Goal: Obtain resource: Download file/media

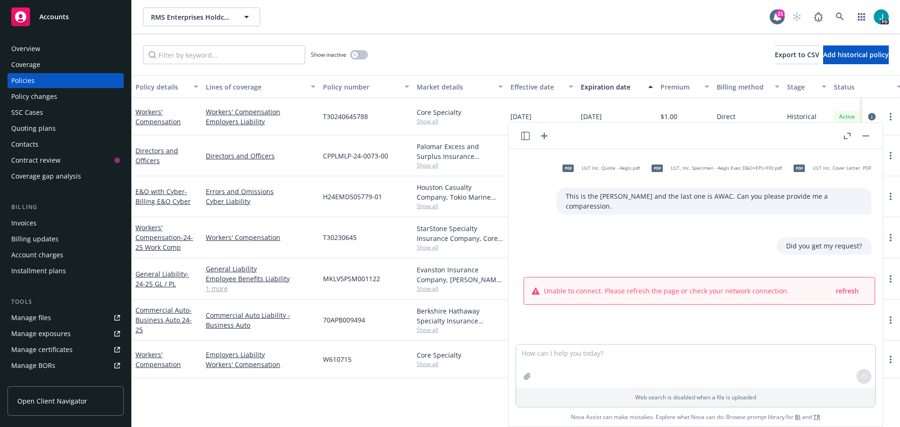
click at [864, 136] on button "button" at bounding box center [865, 135] width 11 height 11
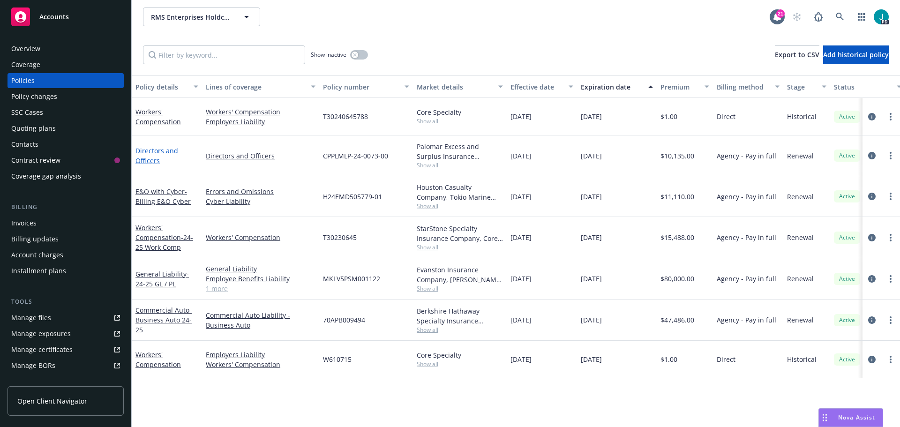
click at [167, 154] on link "Directors and Officers" at bounding box center [156, 155] width 43 height 19
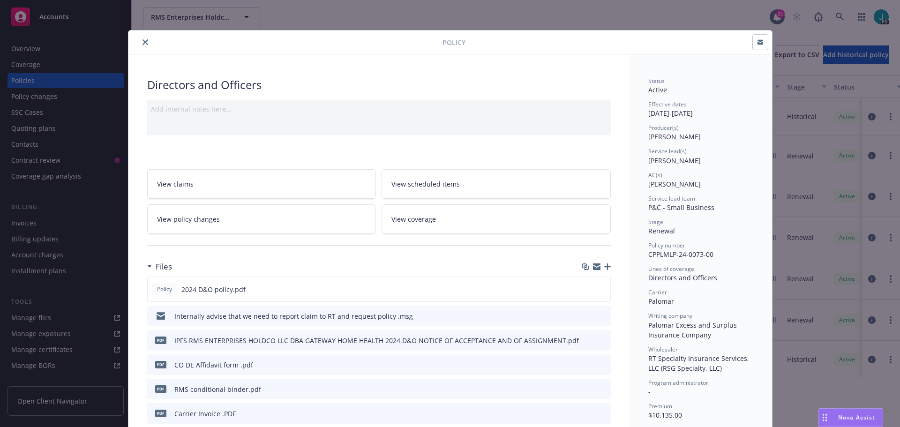
click at [142, 42] on icon "close" at bounding box center [145, 42] width 6 height 6
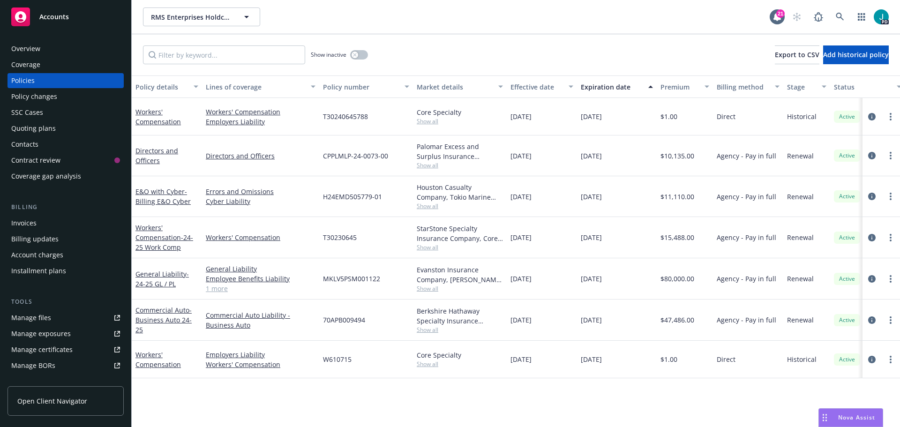
click at [75, 314] on link "Manage files" at bounding box center [65, 317] width 116 height 15
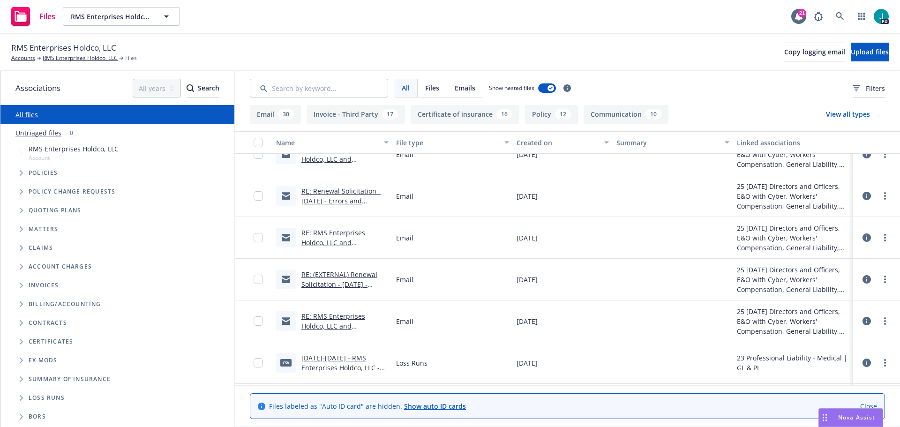
scroll to position [750, 0]
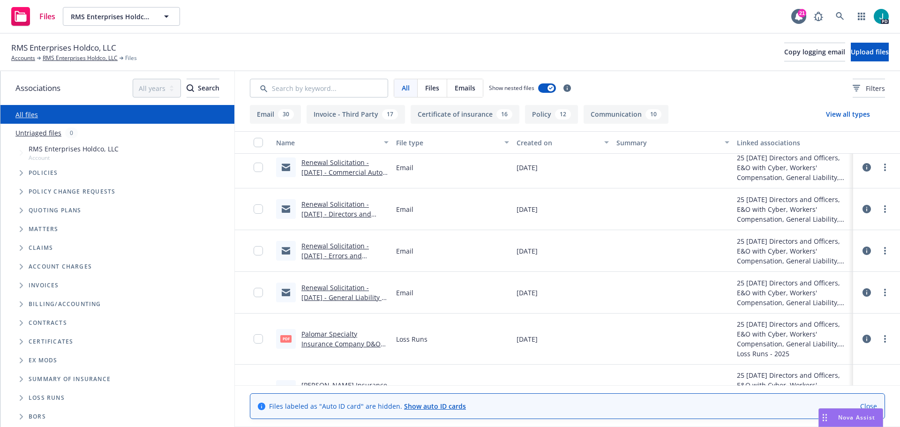
click at [346, 333] on link "Palomar Specialty Insurance Company D&O [DATE] - [DATE] Loss Runs - Valued [DAT…" at bounding box center [344, 348] width 86 height 38
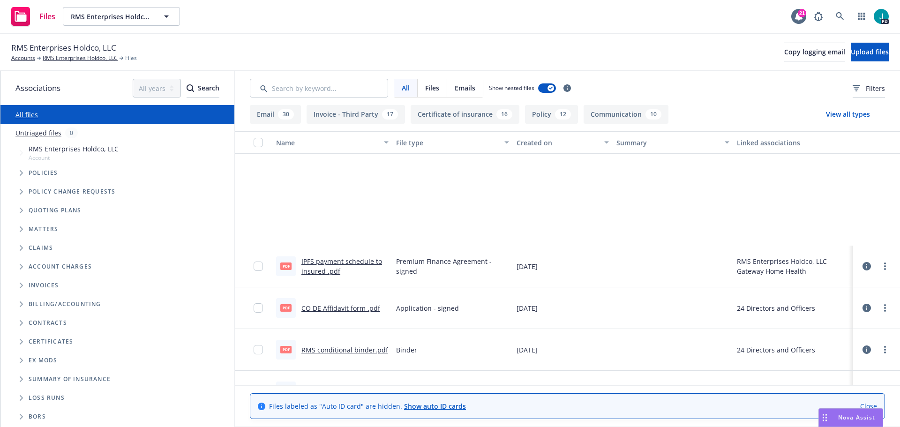
scroll to position [3514, 0]
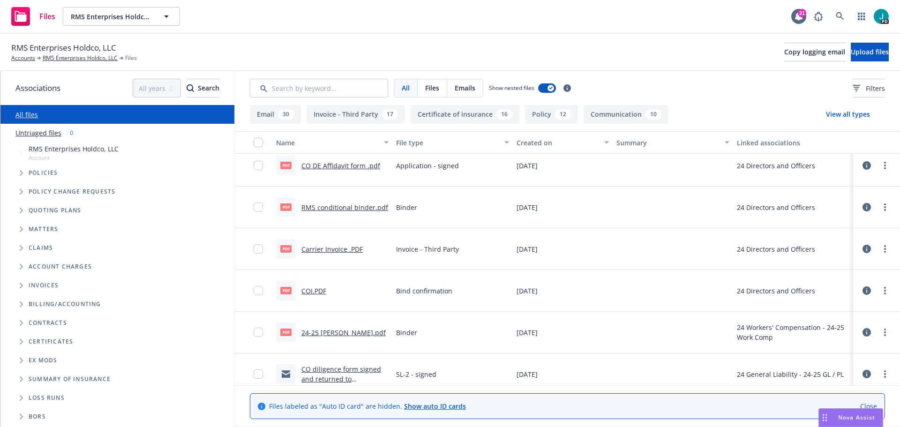
click at [608, 113] on button "Communication 10" at bounding box center [625, 114] width 85 height 19
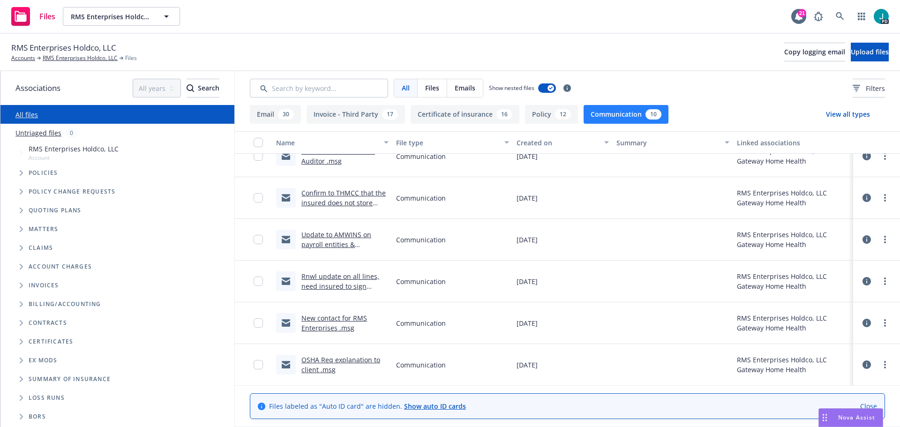
scroll to position [0, 0]
